Goal: Task Accomplishment & Management: Manage account settings

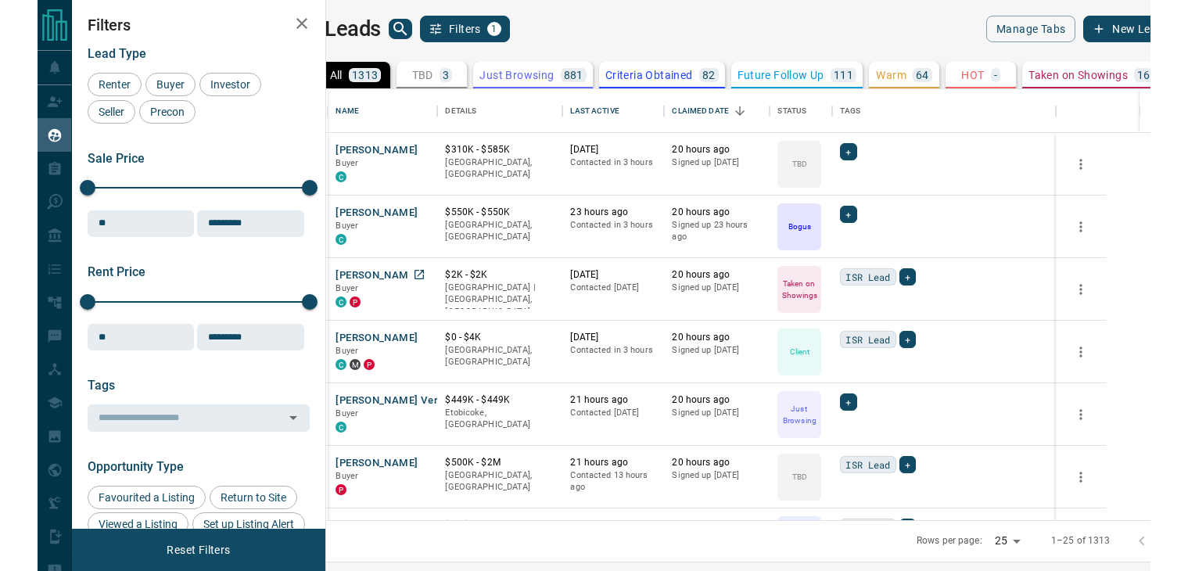
scroll to position [35, 0]
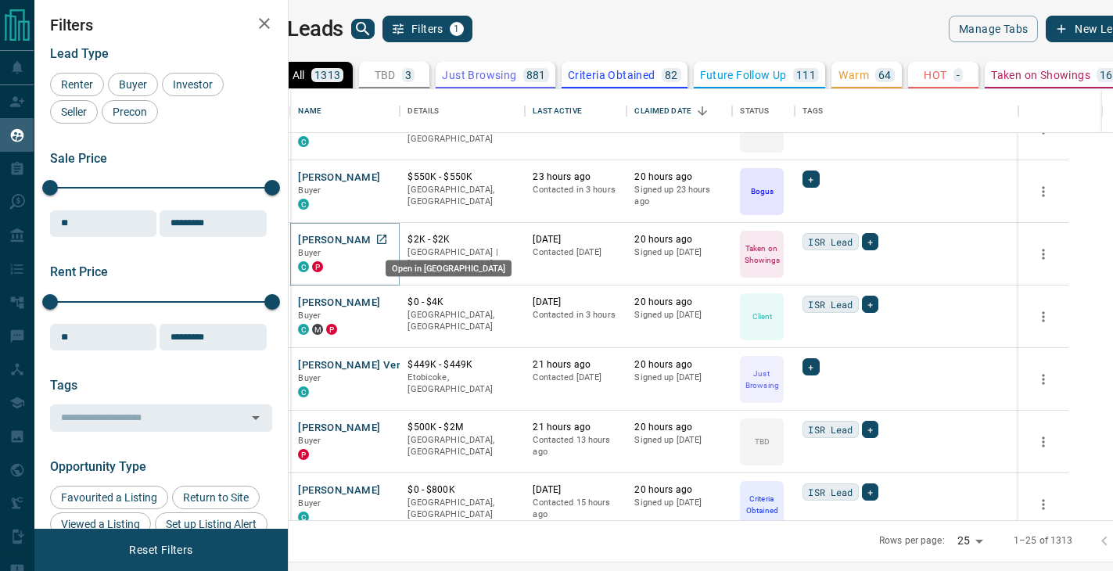
click at [388, 239] on icon "Open in New Tab" at bounding box center [381, 239] width 13 height 13
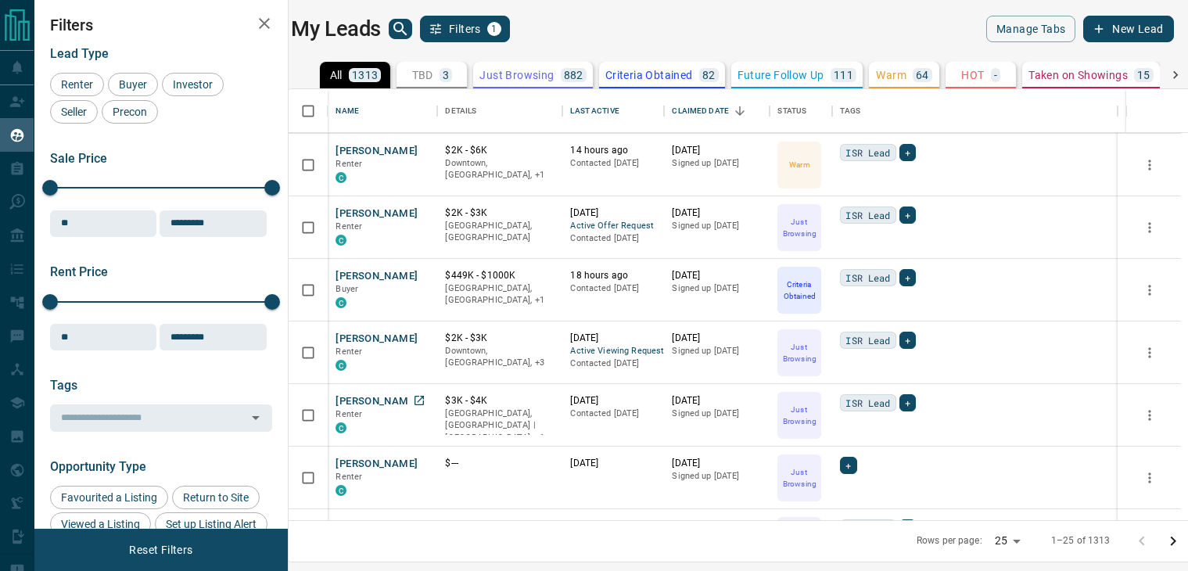
scroll to position [1177, 0]
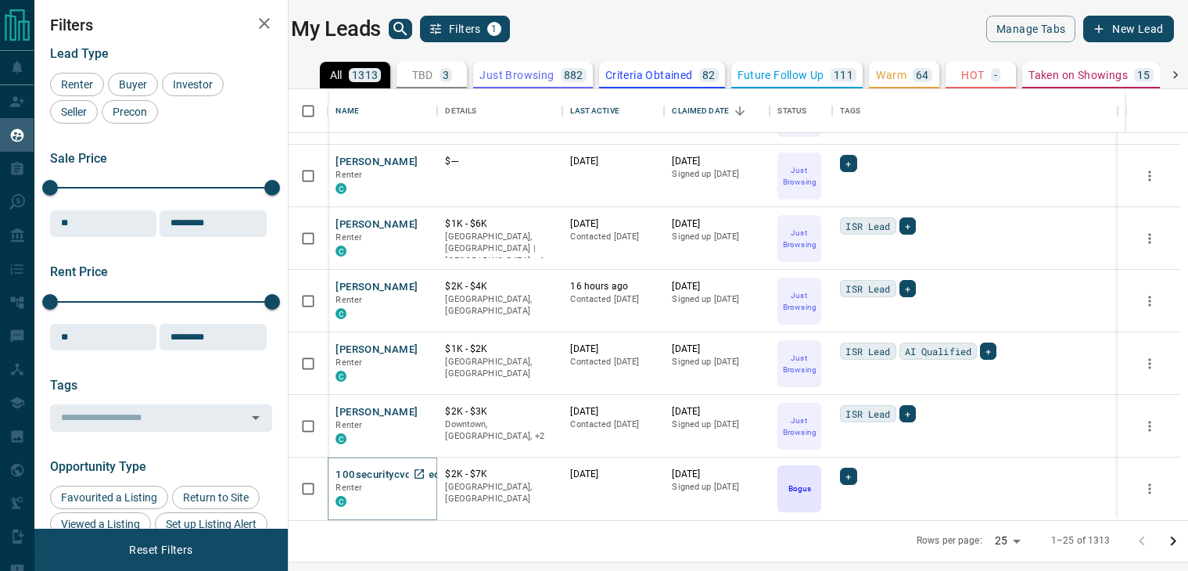
click at [393, 474] on button "100securitycvdw Security" at bounding box center [397, 475] width 125 height 15
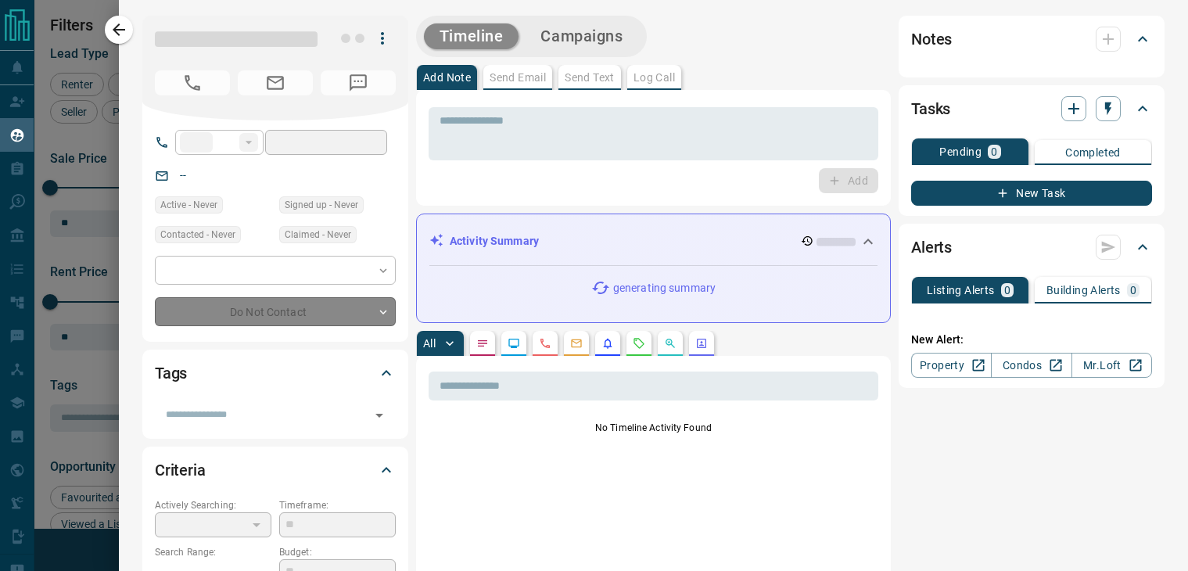
type input "**"
type input "**********"
type input "*"
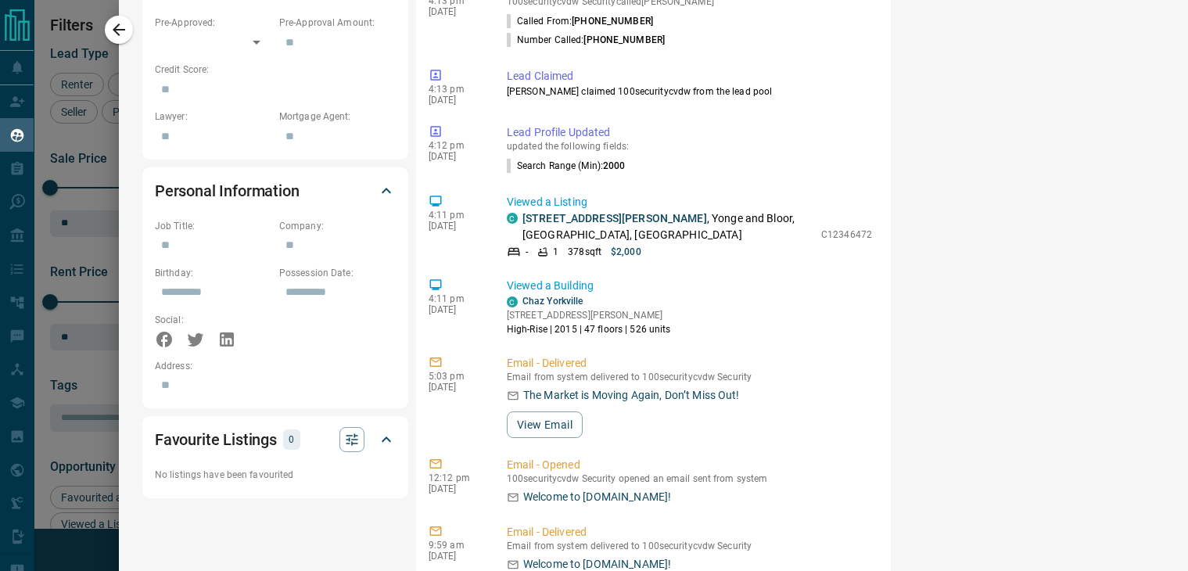
scroll to position [0, 0]
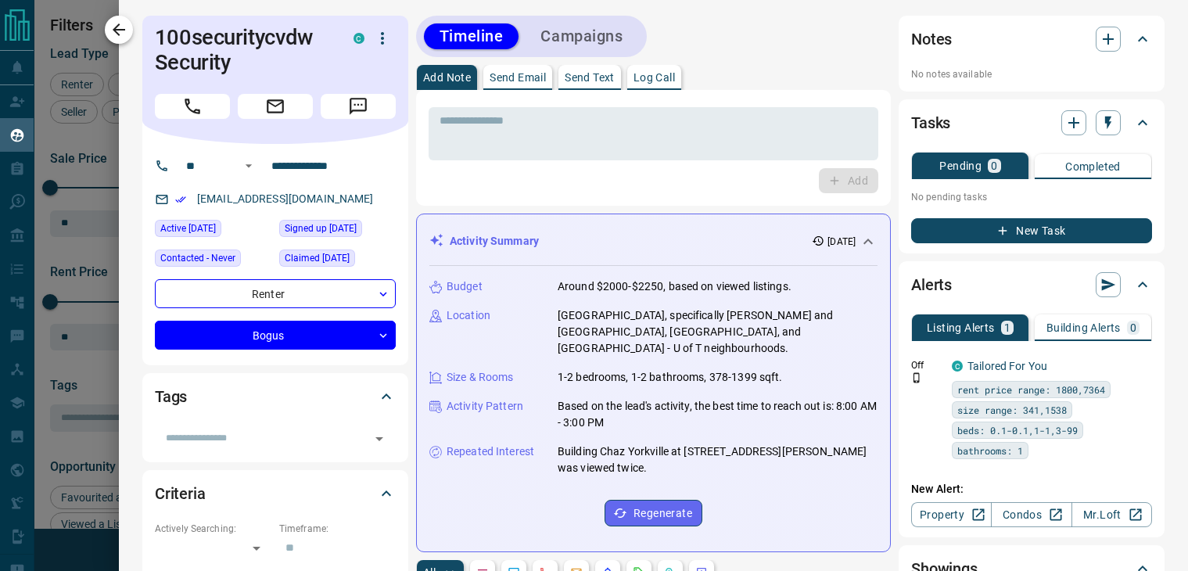
click at [114, 32] on icon "button" at bounding box center [118, 29] width 19 height 19
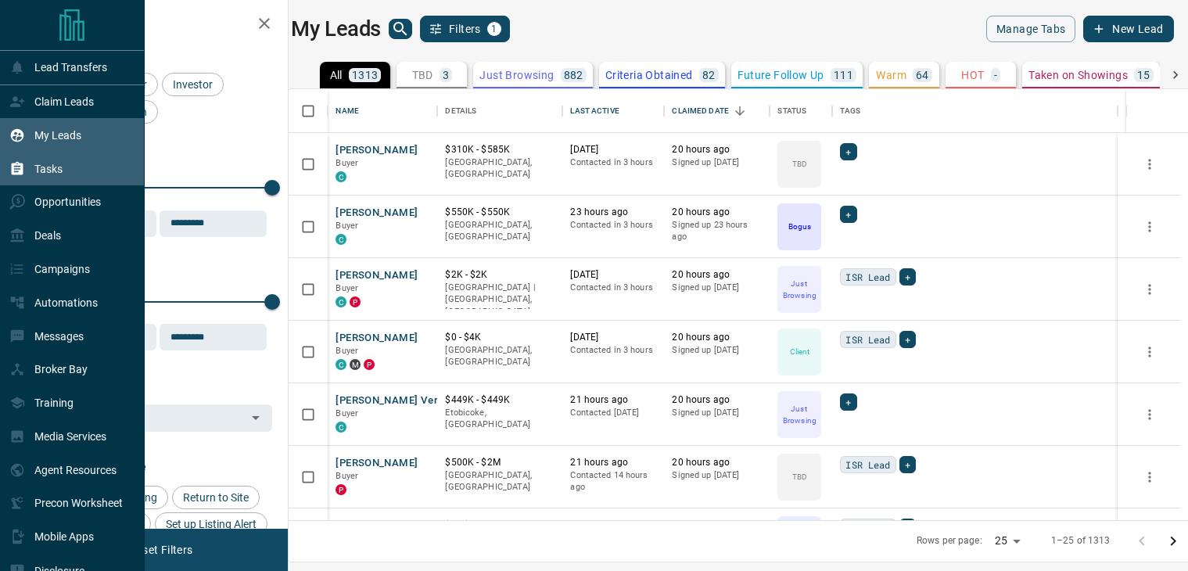
click at [53, 167] on p "Tasks" at bounding box center [48, 169] width 28 height 13
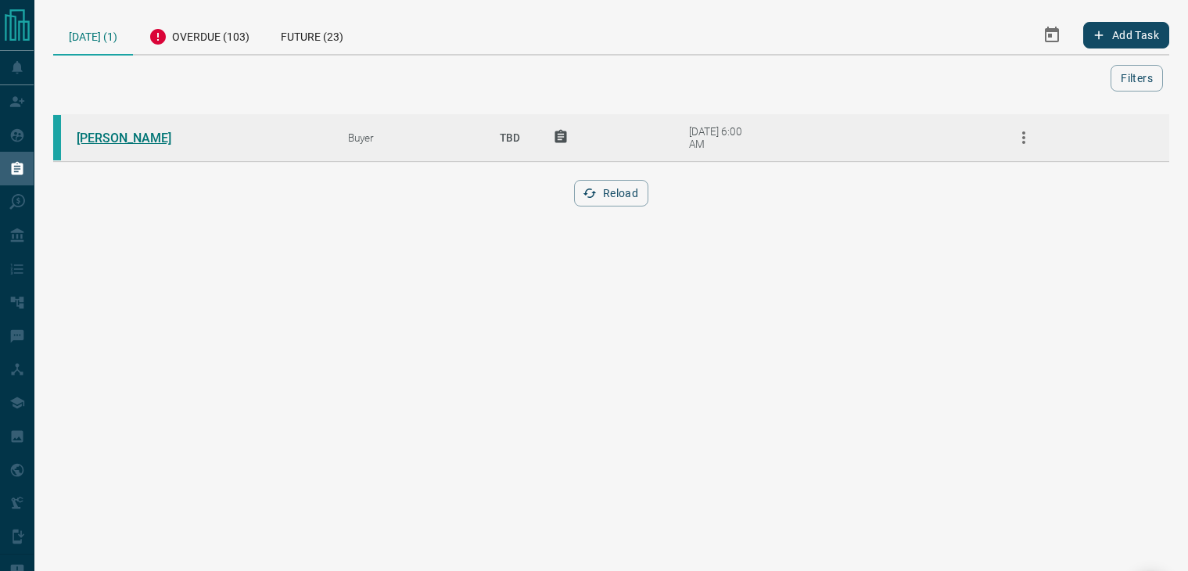
click at [165, 143] on link "[PERSON_NAME]" at bounding box center [135, 138] width 117 height 15
